Goal: Task Accomplishment & Management: Manage account settings

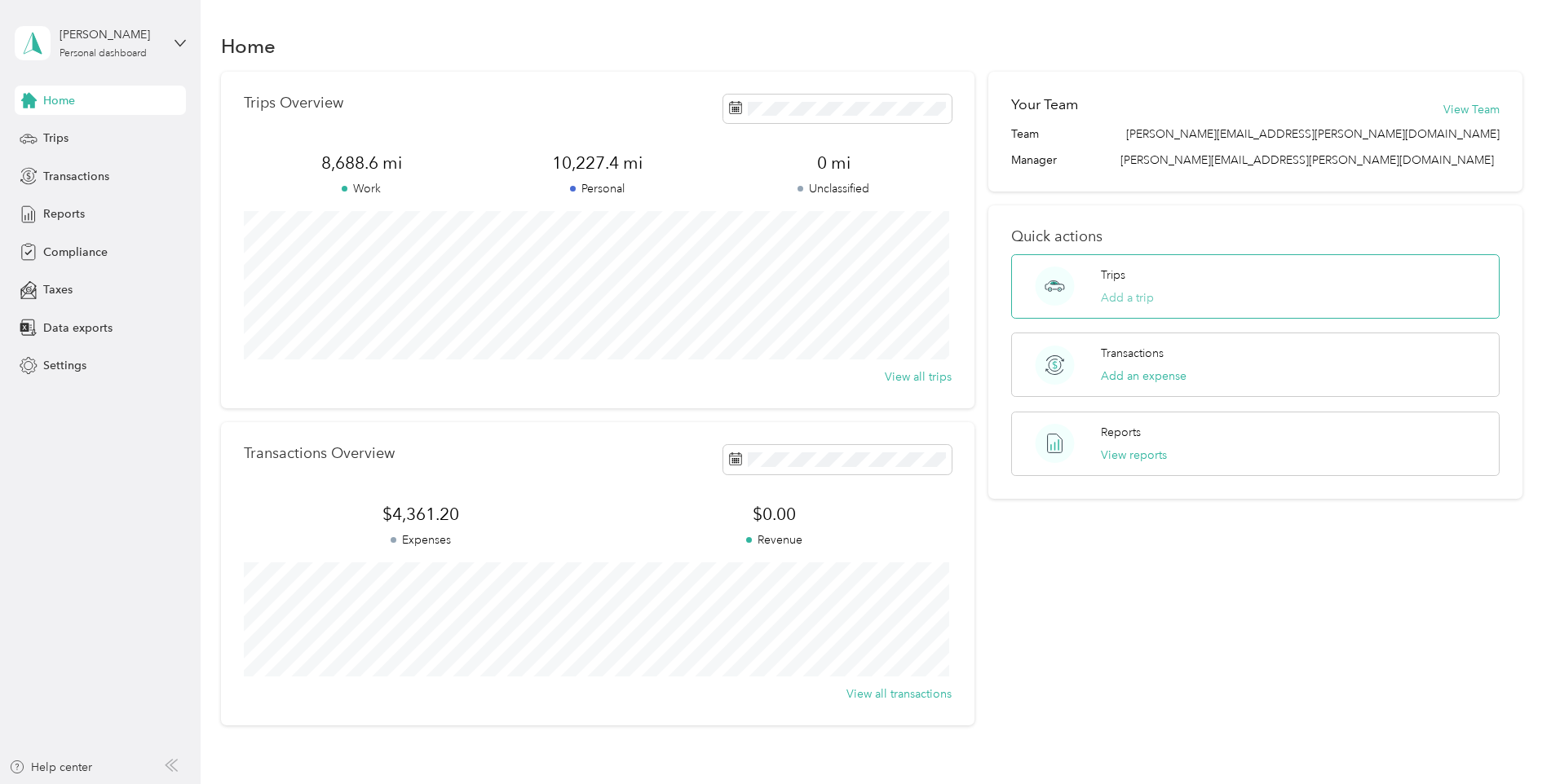
click at [1141, 300] on button "Add a trip" at bounding box center [1127, 298] width 53 height 17
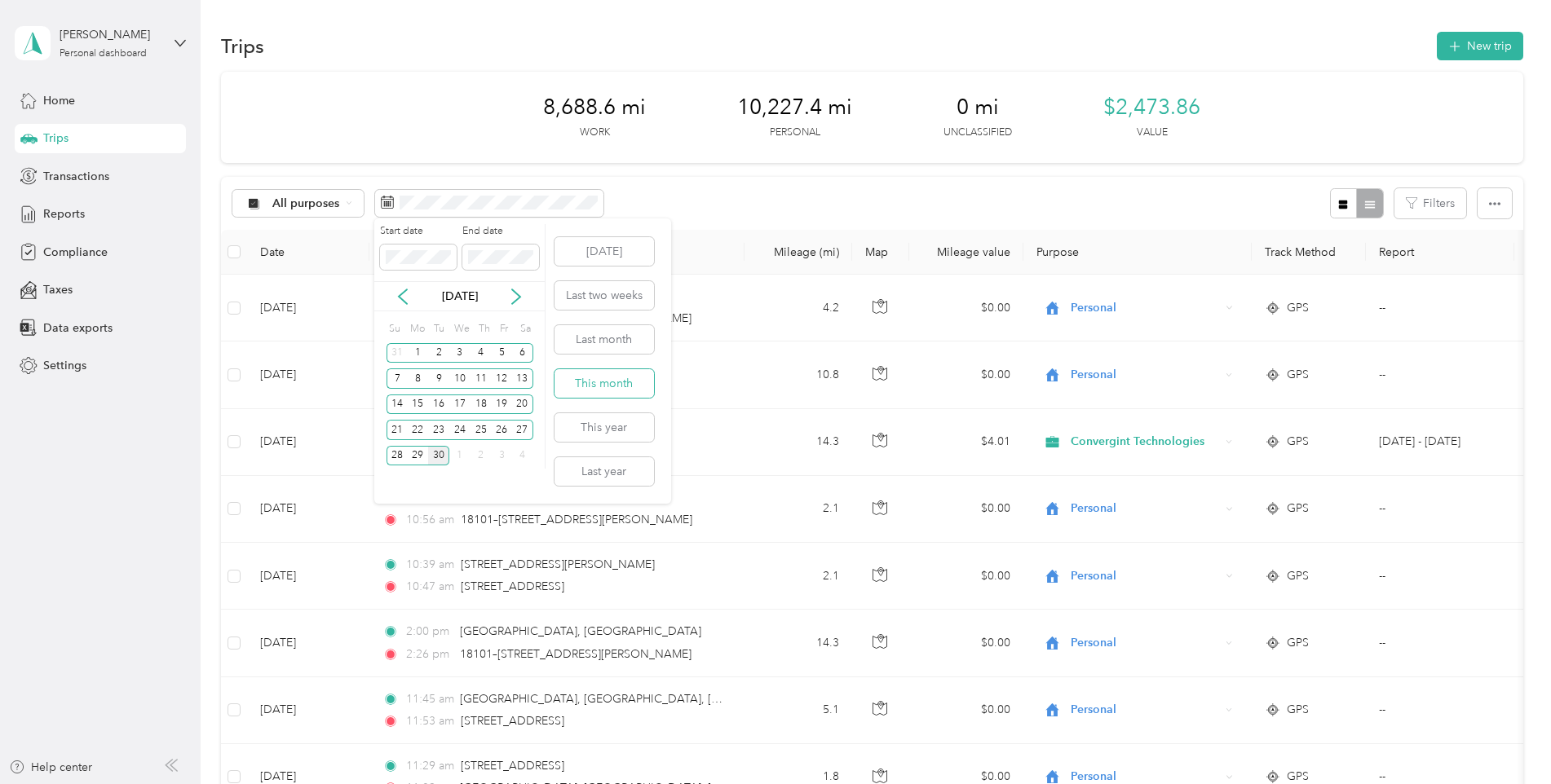
click at [619, 388] on button "This month" at bounding box center [604, 383] width 99 height 28
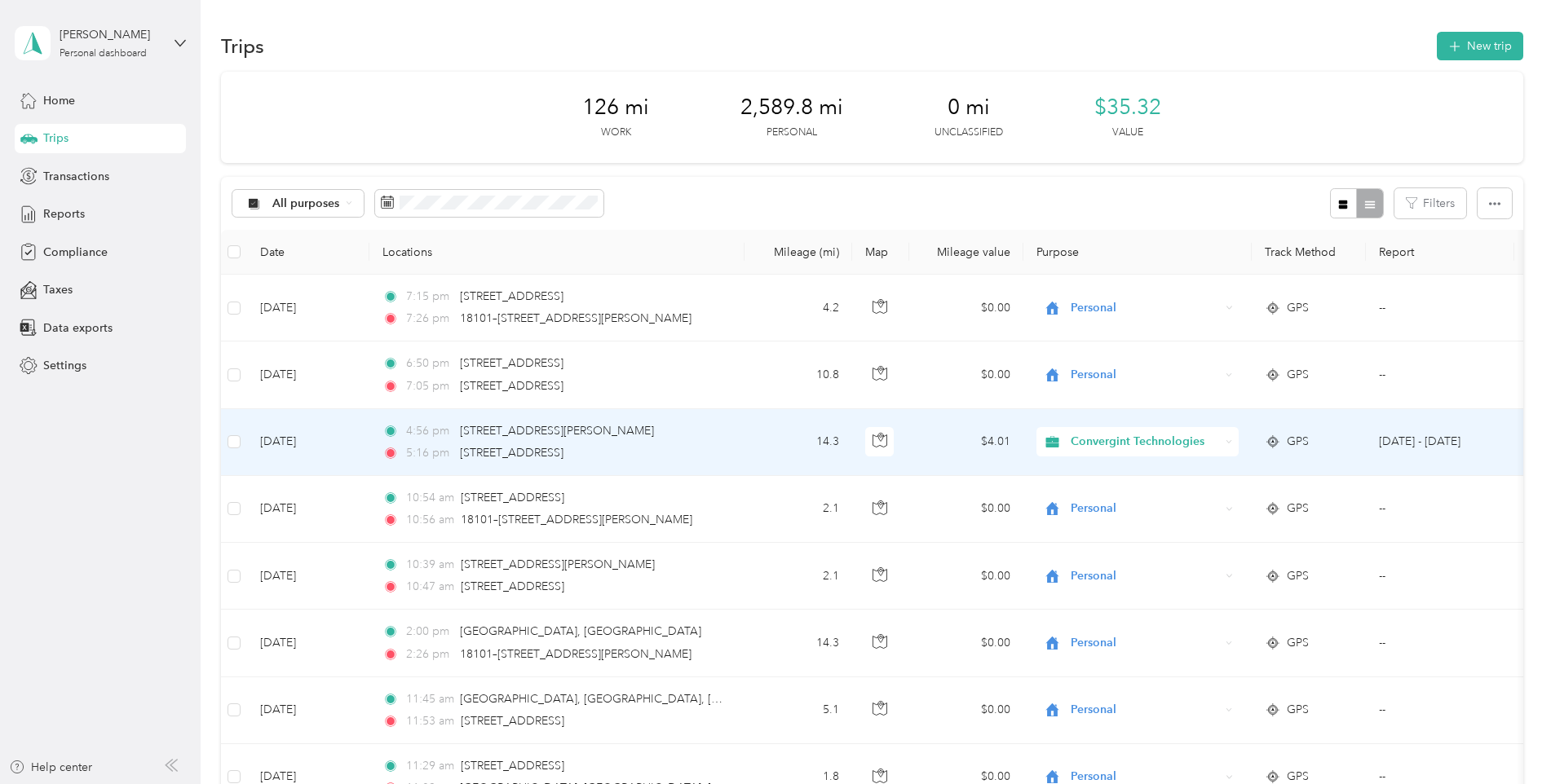
click at [1229, 439] on icon at bounding box center [1229, 442] width 8 height 8
click at [1095, 498] on span "Personal" at bounding box center [1153, 501] width 154 height 17
